Goal: Information Seeking & Learning: Learn about a topic

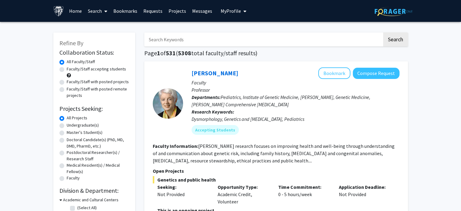
click at [171, 36] on input "Search Keywords" at bounding box center [263, 39] width 238 height 14
type input "neuromuscular"
click at [383, 32] on button "Search" at bounding box center [395, 39] width 25 height 14
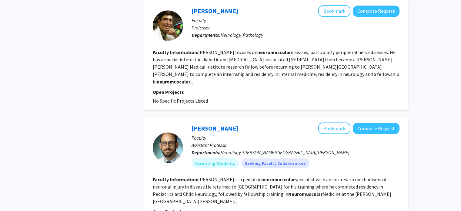
scroll to position [1073, 0]
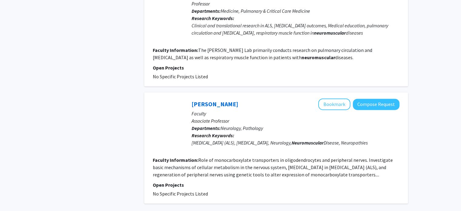
scroll to position [952, 0]
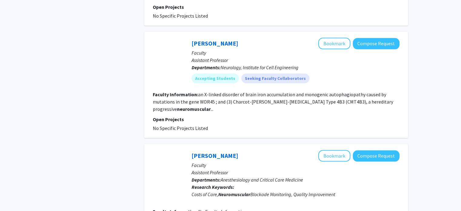
scroll to position [608, 0]
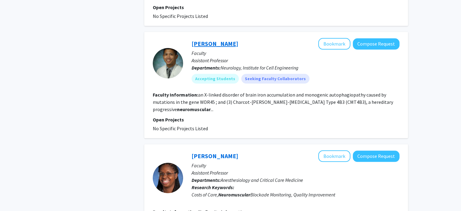
click at [211, 40] on link "Jason Chua" at bounding box center [215, 44] width 47 height 8
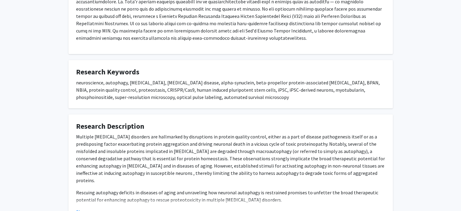
scroll to position [147, 0]
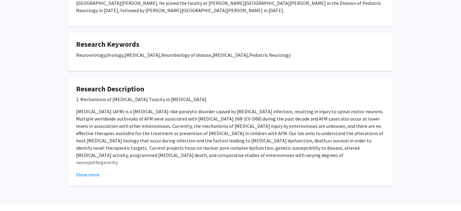
scroll to position [171, 0]
click at [96, 170] on button "Show more" at bounding box center [87, 173] width 23 height 7
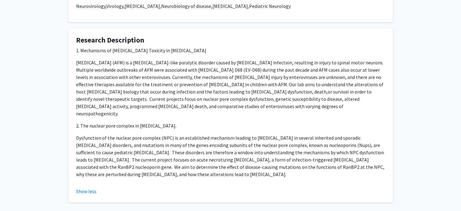
scroll to position [219, 0]
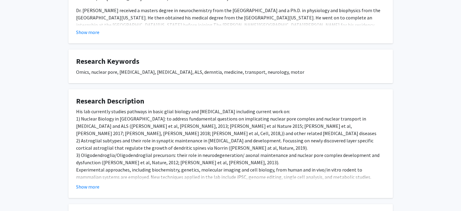
scroll to position [176, 0]
click at [92, 186] on button "Show more" at bounding box center [87, 186] width 23 height 7
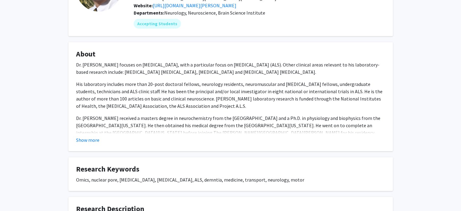
scroll to position [67, 0]
click at [83, 140] on button "Show more" at bounding box center [87, 140] width 23 height 7
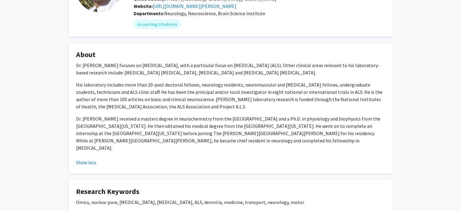
scroll to position [36, 0]
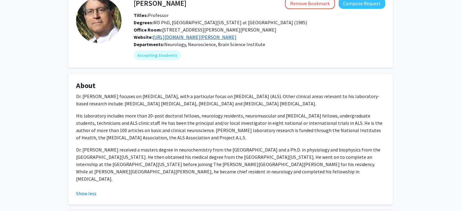
click at [216, 38] on link "https://neurodegenlab.org/members/jeffrey-rothstein-m-d-ph-d/" at bounding box center [195, 37] width 84 height 6
